Goal: Find specific page/section: Find specific page/section

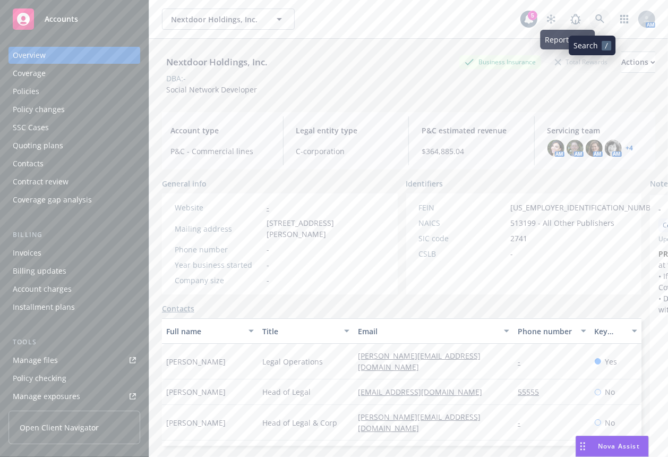
click at [595, 15] on icon at bounding box center [599, 18] width 9 height 9
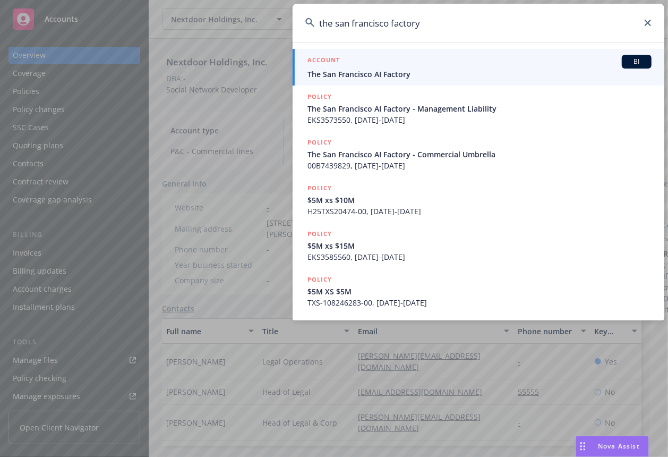
type input "the san francisco factory"
click at [471, 71] on span "The San Francisco AI Factory" at bounding box center [480, 74] width 344 height 11
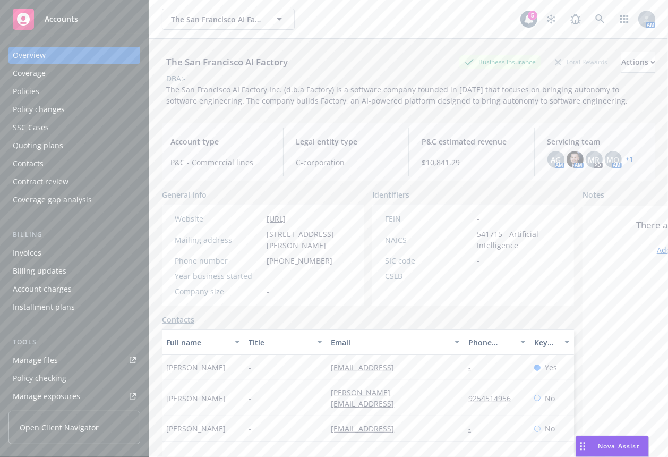
click at [348, 81] on div "DBA: -" at bounding box center [408, 78] width 493 height 11
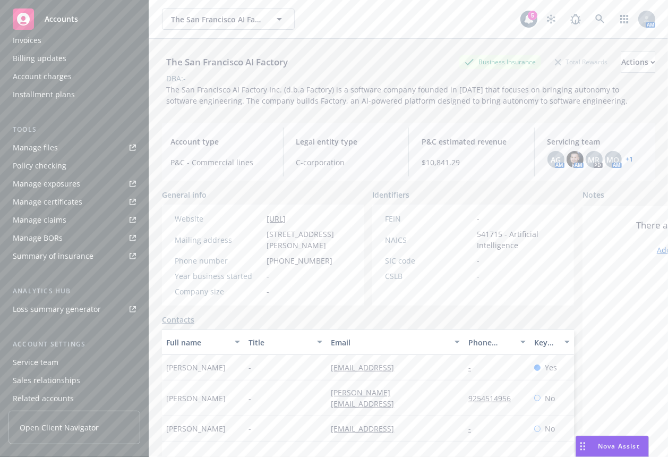
click at [323, 88] on span "The San Francisco AI Factory Inc. (d.b.a Factory) is a software company founded…" at bounding box center [397, 94] width 462 height 21
click at [375, 54] on div "The San Francisco AI Factory Business Insurance Total Rewards Actions" at bounding box center [408, 62] width 493 height 21
drag, startPoint x: 405, startPoint y: 26, endPoint x: 372, endPoint y: 19, distance: 33.6
click at [405, 25] on div "The San Francisco AI Factory The San Francisco AI Factory" at bounding box center [341, 18] width 359 height 21
